Goal: Ask a question

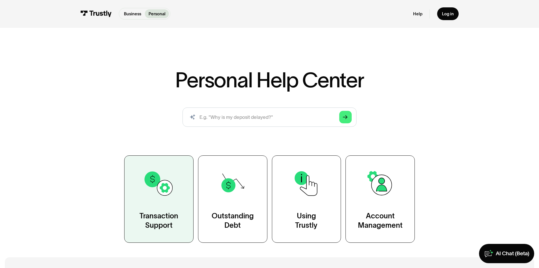
click at [159, 193] on img at bounding box center [158, 183] width 31 height 31
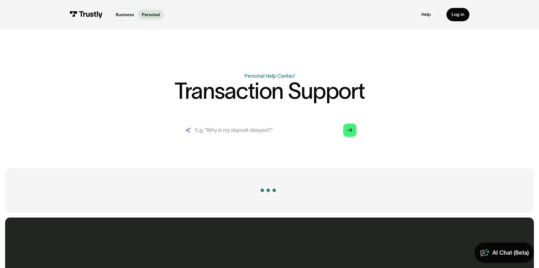
click at [255, 135] on input "search" at bounding box center [270, 130] width 184 height 20
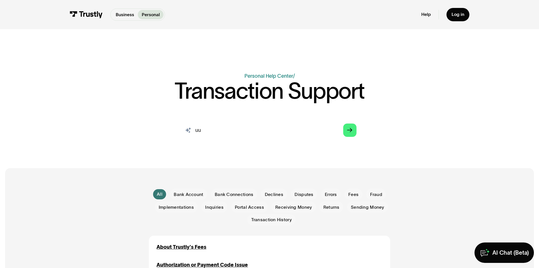
type input "u"
type input "underdog wells fargo not working"
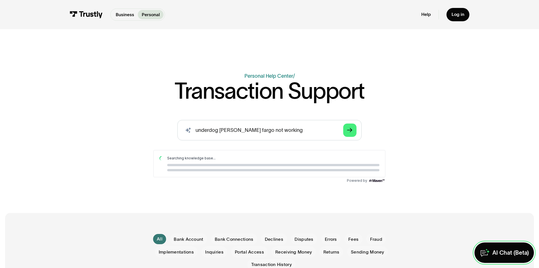
click at [493, 249] on div "AI Chat (Beta)" at bounding box center [511, 252] width 37 height 7
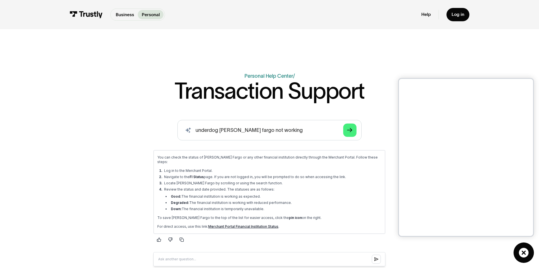
click at [362, 160] on div "You can check the status of Wells Fargo or any other financial institution dire…" at bounding box center [269, 192] width 224 height 74
click at [353, 187] on li "Review the status and date provided. The statuses are as follows: Good: The fin…" at bounding box center [272, 199] width 219 height 24
drag, startPoint x: 188, startPoint y: 171, endPoint x: 360, endPoint y: 191, distance: 172.7
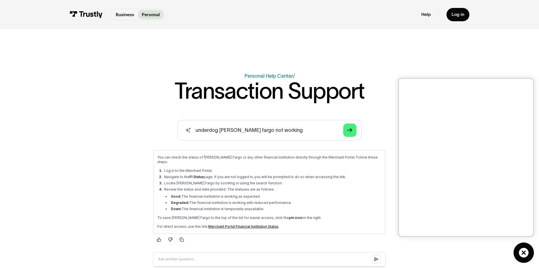
click at [360, 191] on ul "Log in to the Merchant Portal. Navigate to the FI Status page. If you are not l…" at bounding box center [269, 189] width 224 height 43
click at [359, 189] on li "Review the status and date provided. The statuses are as follows: Good: The fin…" at bounding box center [272, 199] width 219 height 24
drag, startPoint x: 306, startPoint y: 208, endPoint x: 311, endPoint y: 215, distance: 8.8
click at [311, 215] on div "You can check the status of Wells Fargo or any other financial institution dire…" at bounding box center [269, 192] width 224 height 74
click at [309, 206] on li "Down: The financial institution is temporarily unavailable." at bounding box center [276, 208] width 212 height 5
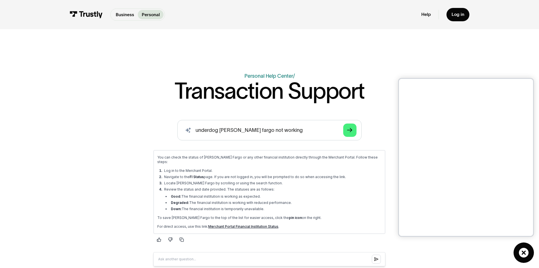
drag, startPoint x: 309, startPoint y: 203, endPoint x: 313, endPoint y: 214, distance: 12.0
click at [313, 214] on div "You can check the status of Wells Fargo or any other financial institution dire…" at bounding box center [269, 192] width 224 height 74
click at [312, 194] on li "Good: The financial institution is working as expected." at bounding box center [276, 196] width 212 height 5
drag, startPoint x: 312, startPoint y: 181, endPoint x: 317, endPoint y: 202, distance: 21.0
click at [317, 202] on ul "Log in to the Merchant Portal. Navigate to the FI Status page. If you are not l…" at bounding box center [269, 189] width 224 height 43
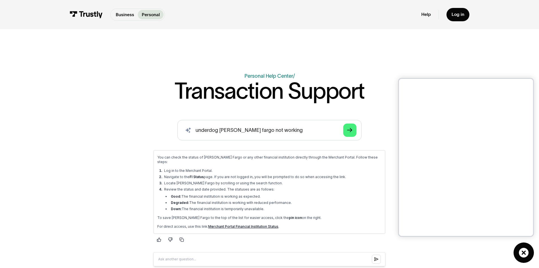
click at [317, 200] on li "Degraded: The financial institution is working with reduced performance." at bounding box center [276, 202] width 212 height 5
drag, startPoint x: 316, startPoint y: 184, endPoint x: 320, endPoint y: 201, distance: 17.7
click at [320, 201] on li "Review the status and date provided. The statuses are as follows: Good: The fin…" at bounding box center [272, 199] width 219 height 24
click at [318, 194] on ul "Good: The financial institution is working as expected. Degraded: The financial…" at bounding box center [272, 202] width 217 height 17
drag, startPoint x: 317, startPoint y: 188, endPoint x: 317, endPoint y: 185, distance: 3.7
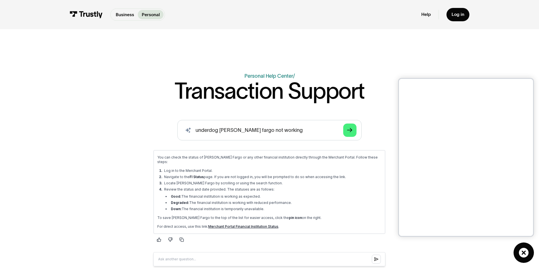
click at [317, 187] on li "Review the status and date provided. The statuses are as follows: Good: The fin…" at bounding box center [272, 199] width 219 height 24
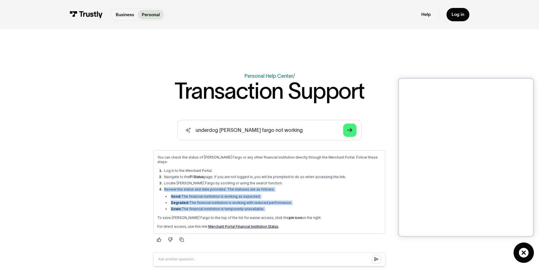
drag, startPoint x: 317, startPoint y: 187, endPoint x: 322, endPoint y: 204, distance: 18.5
click at [322, 204] on li "Review the status and date provided. The statuses are as follows: Good: The fin…" at bounding box center [272, 199] width 219 height 24
click at [322, 206] on li "Down: The financial institution is temporarily unavailable." at bounding box center [276, 208] width 212 height 5
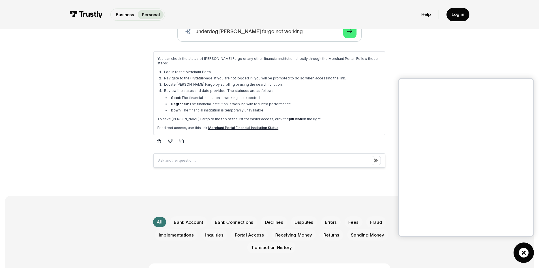
scroll to position [85, 0]
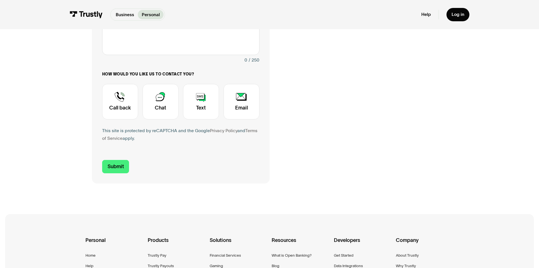
scroll to position [170, 0]
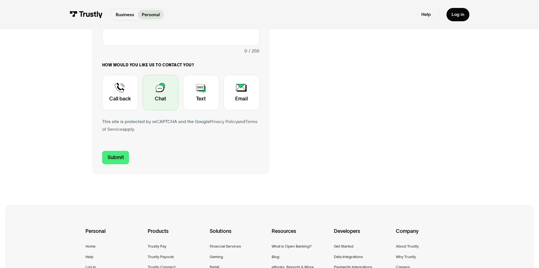
click at [158, 85] on div "Contact Trustly Support" at bounding box center [161, 92] width 36 height 35
click at [159, 89] on div "Contact Trustly Support" at bounding box center [161, 92] width 36 height 35
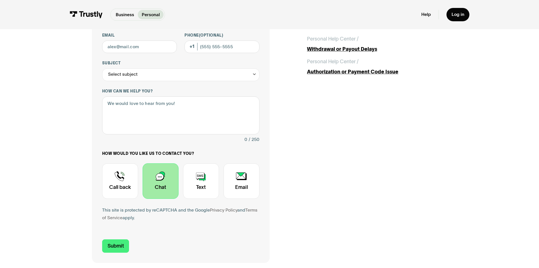
scroll to position [0, 0]
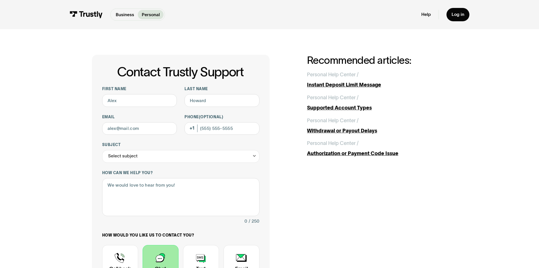
click at [349, 170] on div "Contact Trustly Support First name Last name Email Phone (Optional) Subject Sel…" at bounding box center [270, 199] width 356 height 289
